Goal: Task Accomplishment & Management: Manage account settings

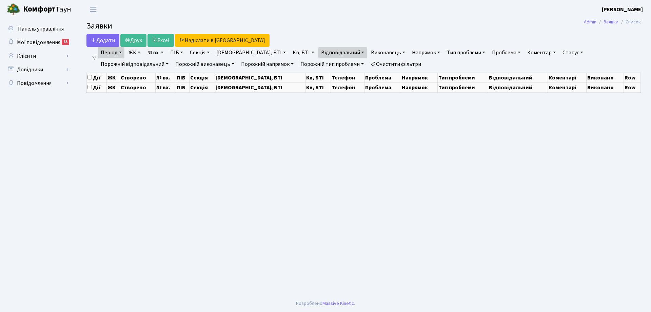
select select "25"
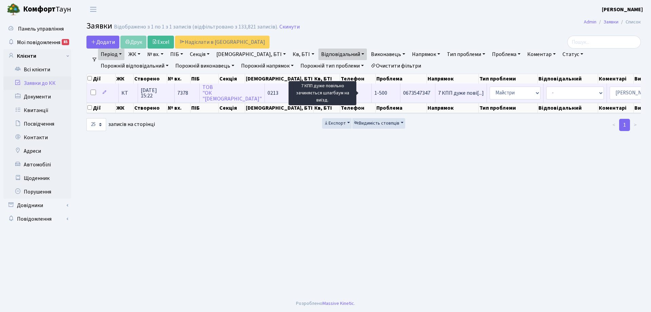
click at [438, 93] on span "7 КПП дуже пові[...]" at bounding box center [461, 92] width 46 height 7
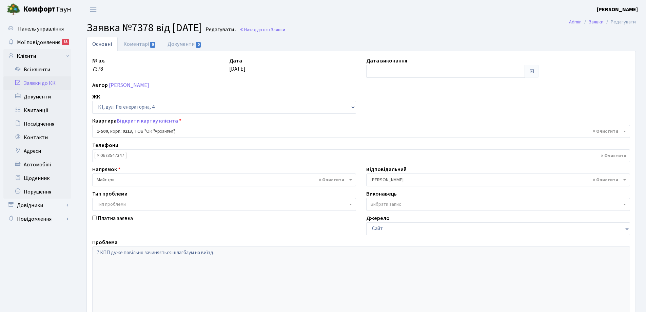
select select "16285"
click at [397, 70] on input "text" at bounding box center [445, 71] width 159 height 13
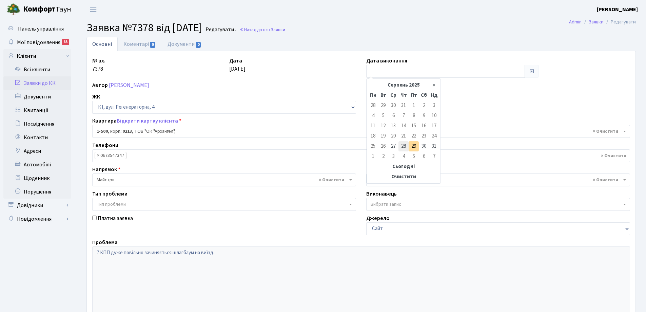
click at [404, 145] on td "28" at bounding box center [404, 146] width 10 height 10
type input "28.08.2025"
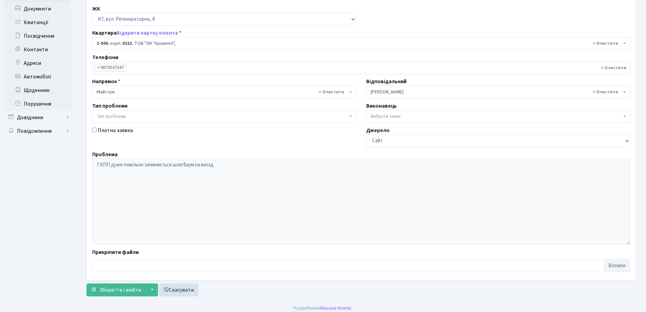
scroll to position [93, 0]
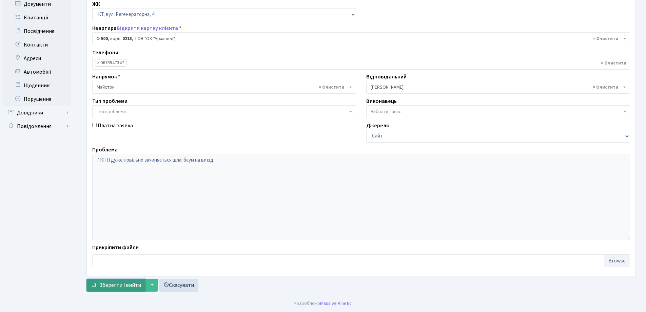
drag, startPoint x: 123, startPoint y: 287, endPoint x: 140, endPoint y: 284, distance: 17.2
click at [122, 286] on span "Зберегти і вийти" at bounding box center [120, 284] width 42 height 7
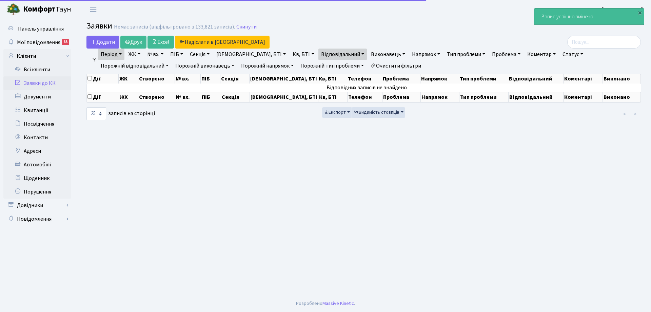
select select "25"
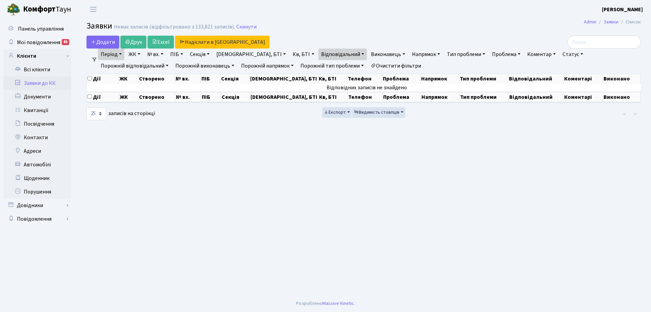
click at [122, 55] on link "Період" at bounding box center [111, 55] width 26 height 12
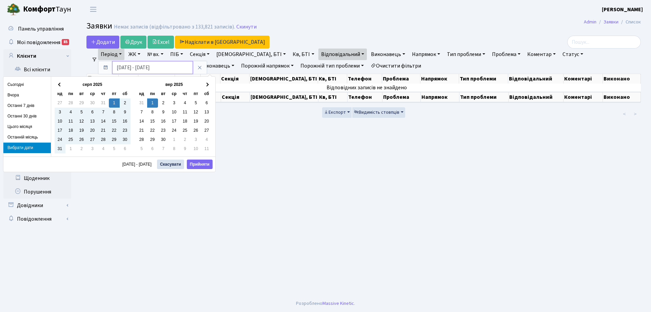
drag, startPoint x: 154, startPoint y: 67, endPoint x: 150, endPoint y: 66, distance: 3.5
click at [150, 66] on input "[DATE] - [DATE]" at bounding box center [152, 67] width 81 height 13
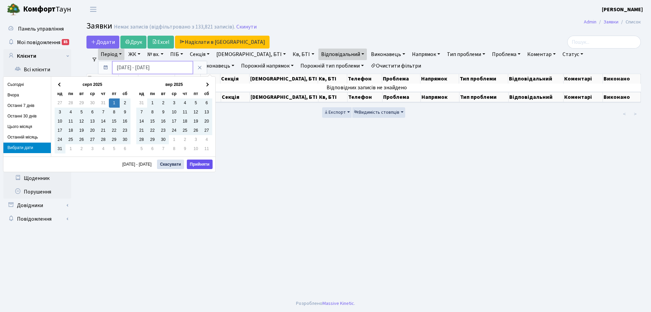
type input "[DATE] - [DATE]"
click at [198, 163] on button "Прийняти" at bounding box center [200, 163] width 26 height 9
